Goal: Task Accomplishment & Management: Manage account settings

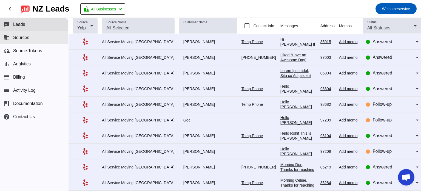
click at [33, 37] on button "business Sources" at bounding box center [34, 37] width 68 height 13
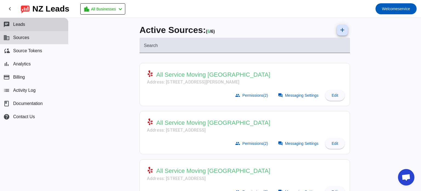
click at [16, 25] on span "Leads" at bounding box center [19, 24] width 12 height 5
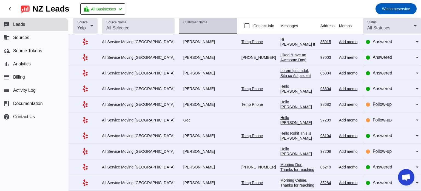
click at [0, 18] on button "chat Leads" at bounding box center [34, 24] width 68 height 13
click at [184, 30] on input "Customer Name" at bounding box center [208, 28] width 49 height 7
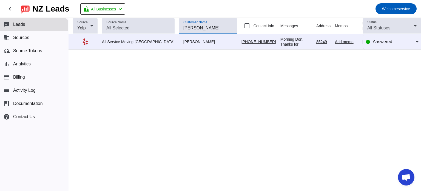
scroll to position [0, 6]
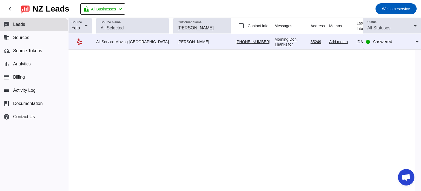
click at [275, 43] on div "Morning Don, Thanks for reaching out, if your situation changes please just rea…" at bounding box center [291, 54] width 32 height 35
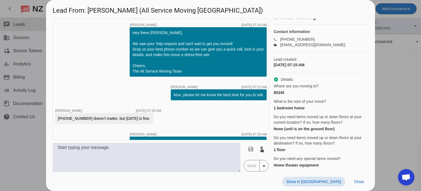
scroll to position [0, 0]
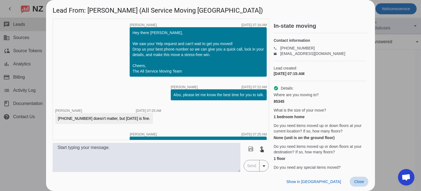
click at [360, 182] on span "Close" at bounding box center [359, 181] width 10 height 4
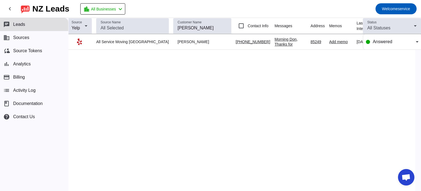
click at [311, 40] on div "85249" at bounding box center [318, 41] width 14 height 5
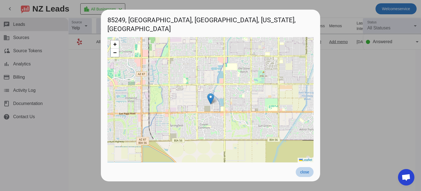
click at [307, 172] on span "close" at bounding box center [304, 172] width 9 height 4
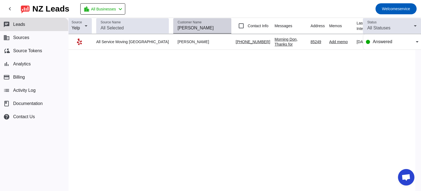
click at [178, 24] on div "Customer Name [PERSON_NAME]" at bounding box center [202, 25] width 49 height 15
type input "d"
type input "don"
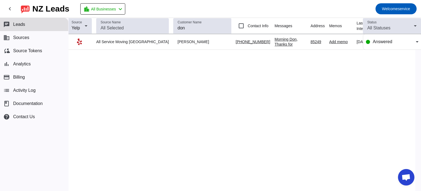
click at [275, 43] on div "Morning Don, Thanks for reaching out, if your situation changes please just rea…" at bounding box center [291, 54] width 32 height 35
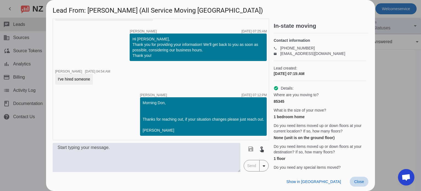
click at [358, 181] on span "Close" at bounding box center [359, 181] width 10 height 4
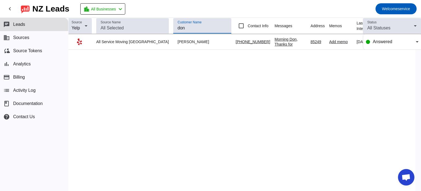
click at [178, 27] on input "don" at bounding box center [202, 28] width 49 height 7
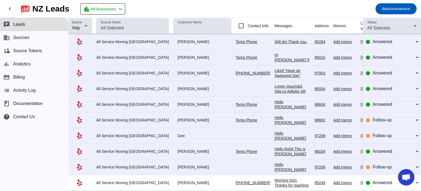
click at [221, 12] on mat-toolbar-row "chevron_left [GEOGRAPHIC_DATA] Leads location_city All Businesses chevron_left …" at bounding box center [210, 9] width 421 height 18
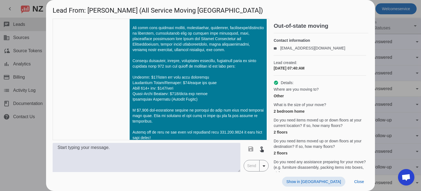
scroll to position [474, 0]
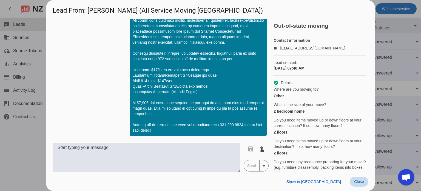
click at [357, 180] on span "Close" at bounding box center [359, 181] width 10 height 4
